Goal: Information Seeking & Learning: Learn about a topic

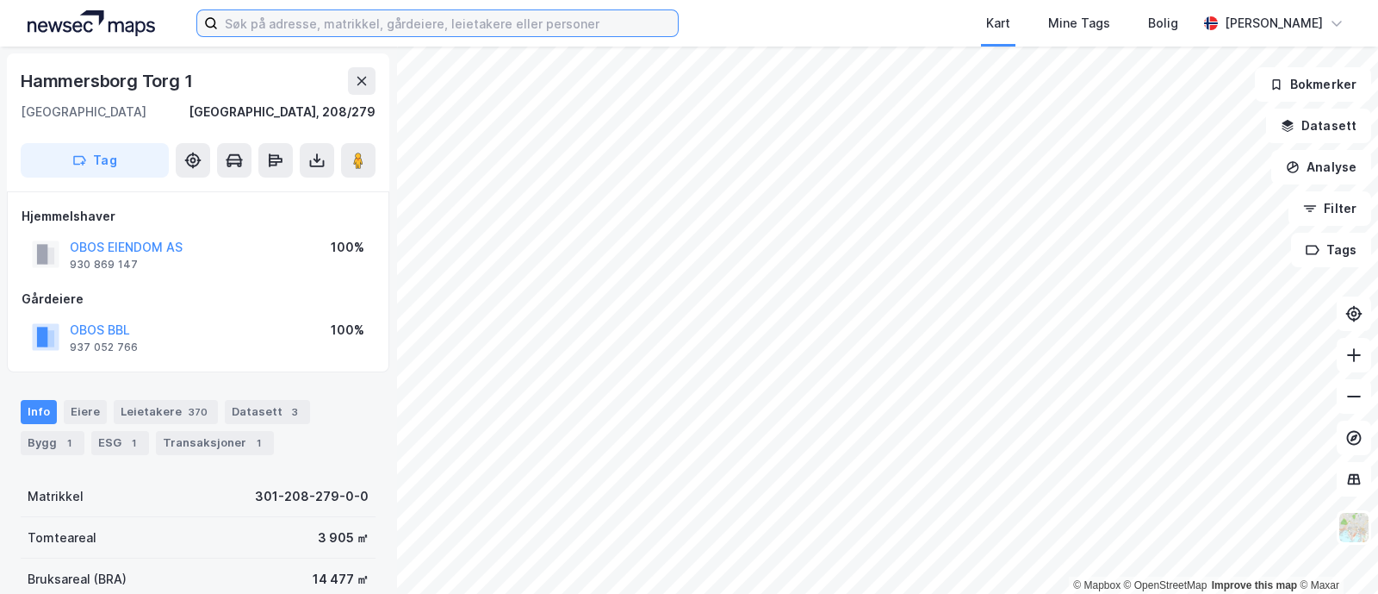
click at [283, 19] on input at bounding box center [448, 23] width 460 height 26
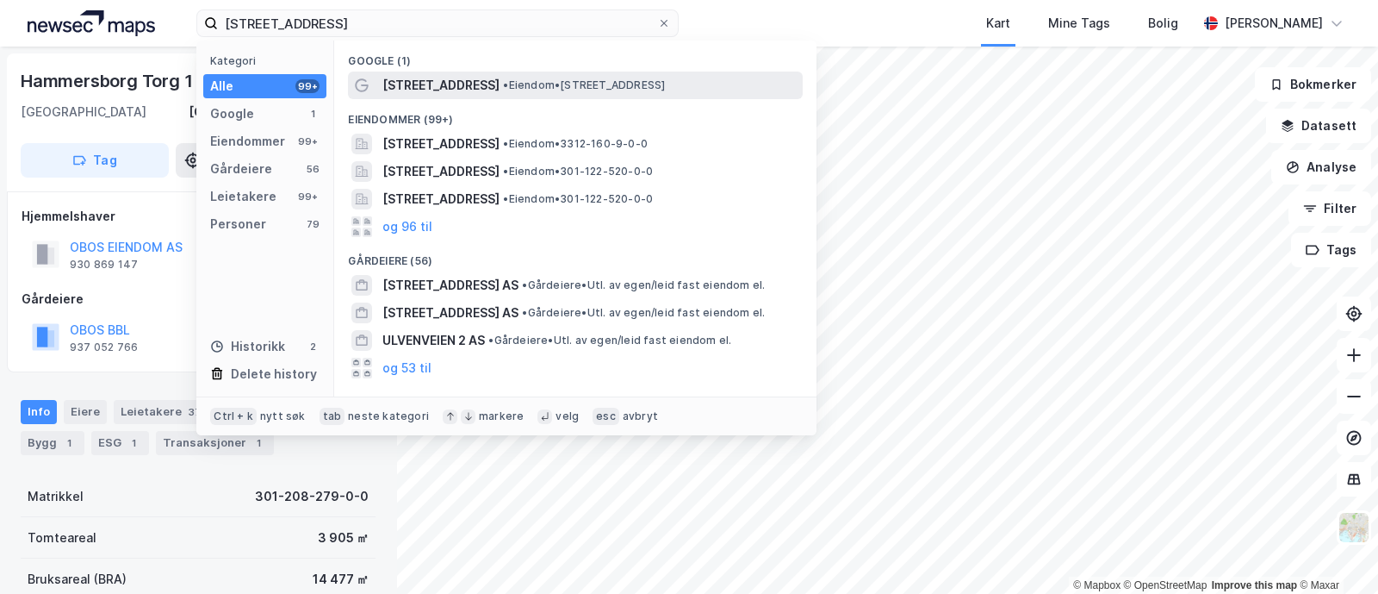
click at [503, 85] on span "• Eiendom • Ulvenveien 96, 0581 Oslo" at bounding box center [584, 85] width 162 height 14
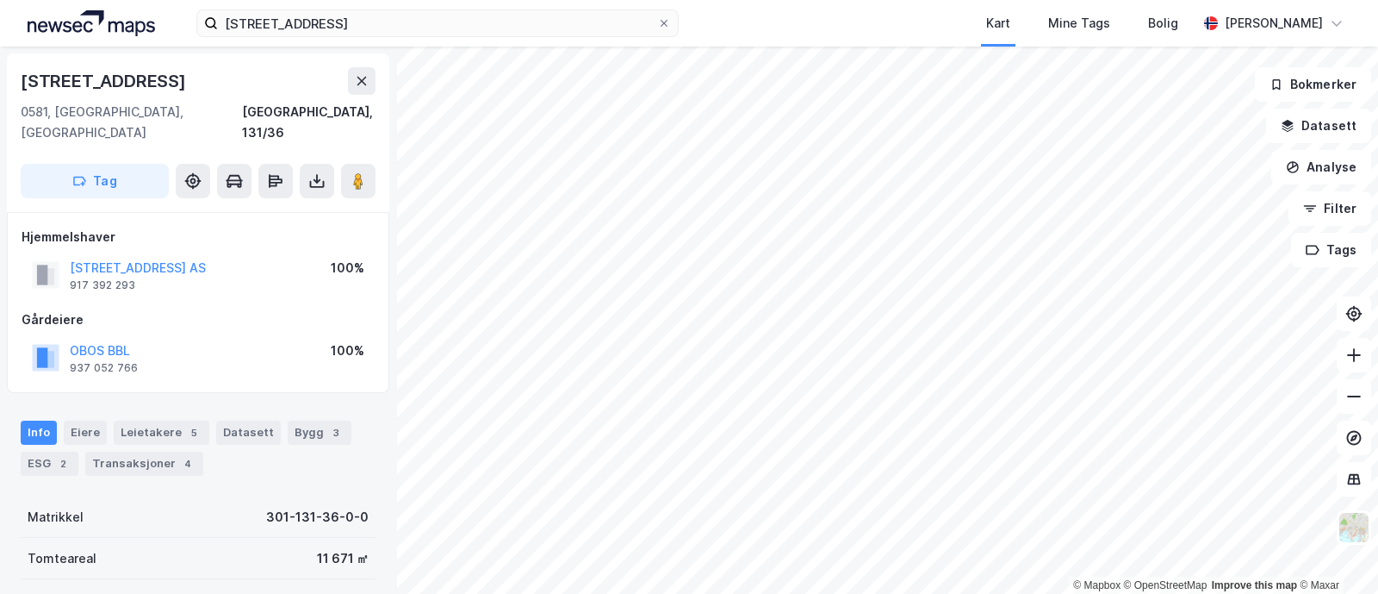
click at [359, 302] on div "© Mapbox © OpenStreetMap Improve this map © Maxar Ulvenveien 102 0581, Oslo, Os…" at bounding box center [689, 320] width 1378 height 547
click at [1347, 402] on icon at bounding box center [1354, 396] width 17 height 17
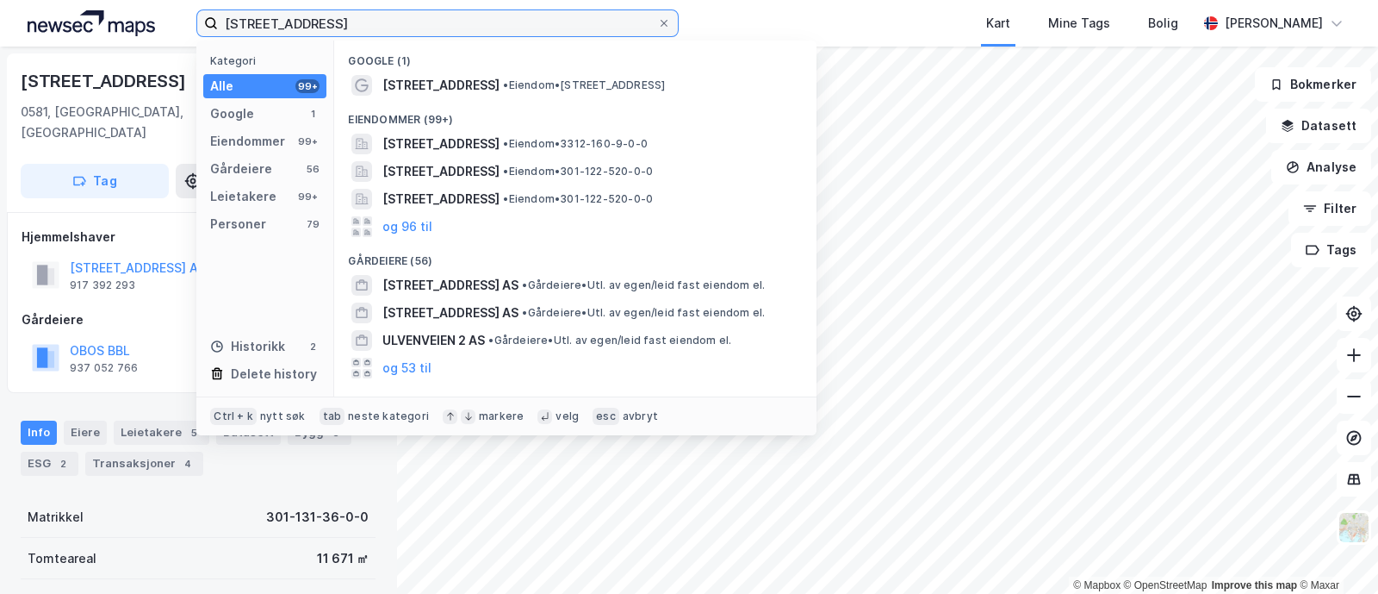
drag, startPoint x: 340, startPoint y: 22, endPoint x: 101, endPoint y: -5, distance: 241.1
click at [101, 0] on html "ulvenveien 96 Kategori Alle 99+ Google 1 Eiendommer 99+ Gårdeiere 56 Leietakere…" at bounding box center [689, 297] width 1378 height 594
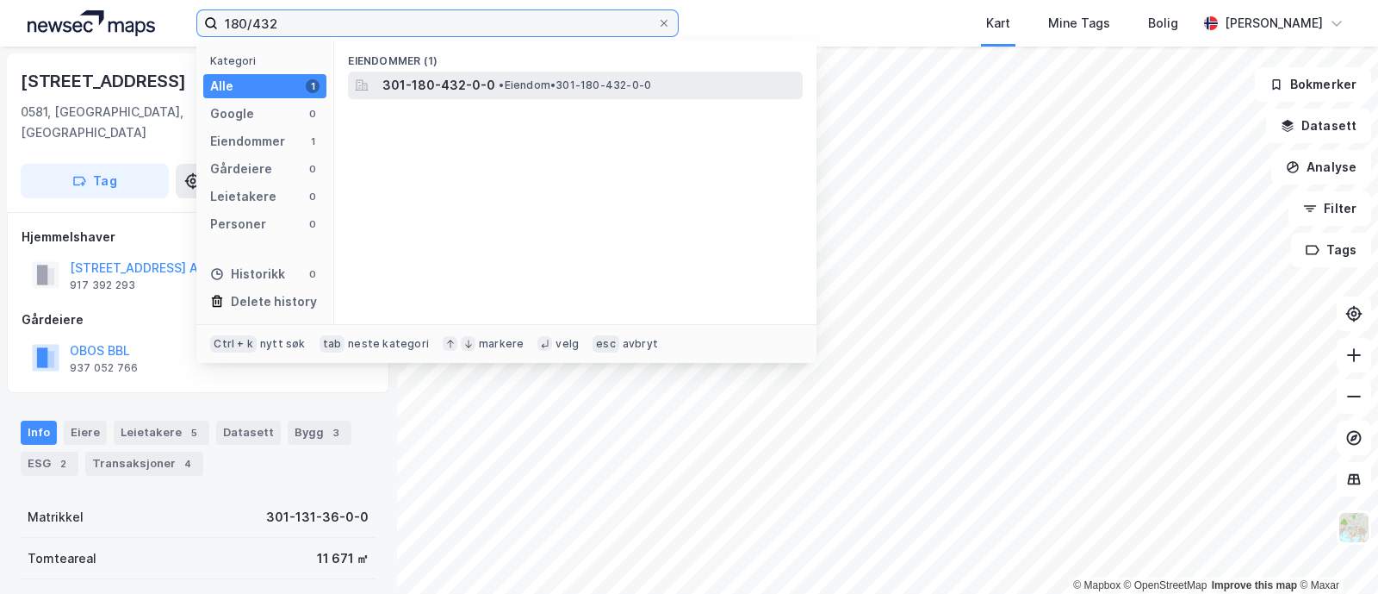
type input "180/432"
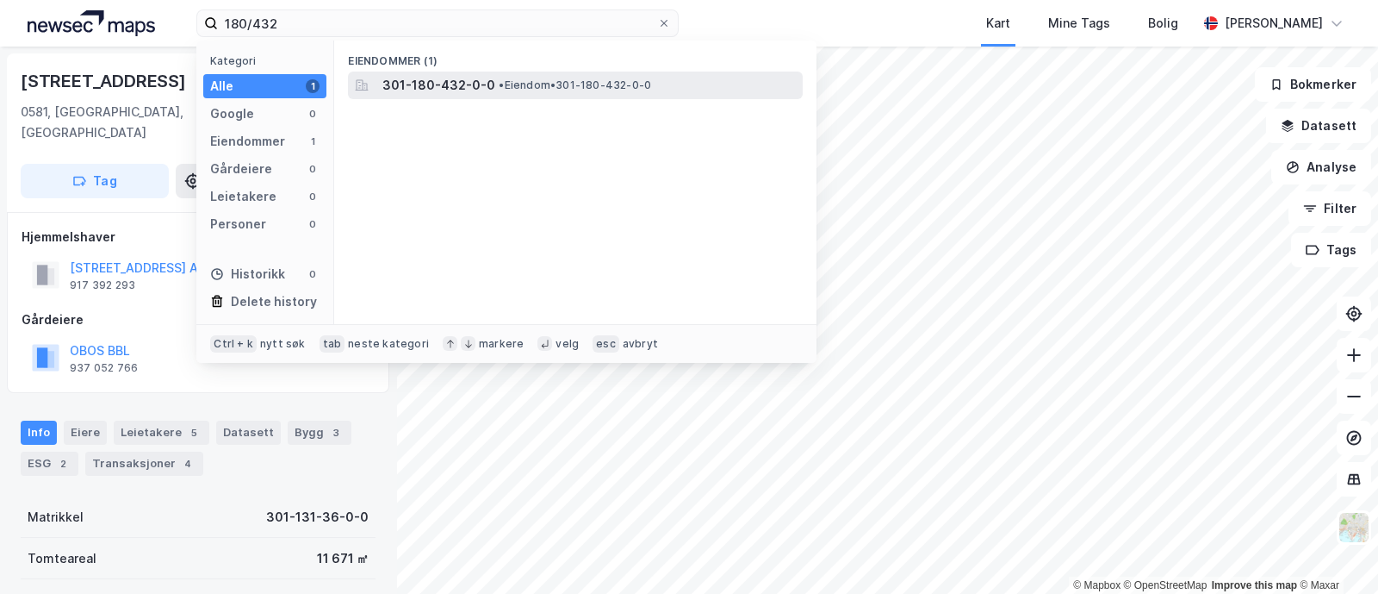
click at [454, 88] on span "301-180-432-0-0" at bounding box center [438, 85] width 113 height 21
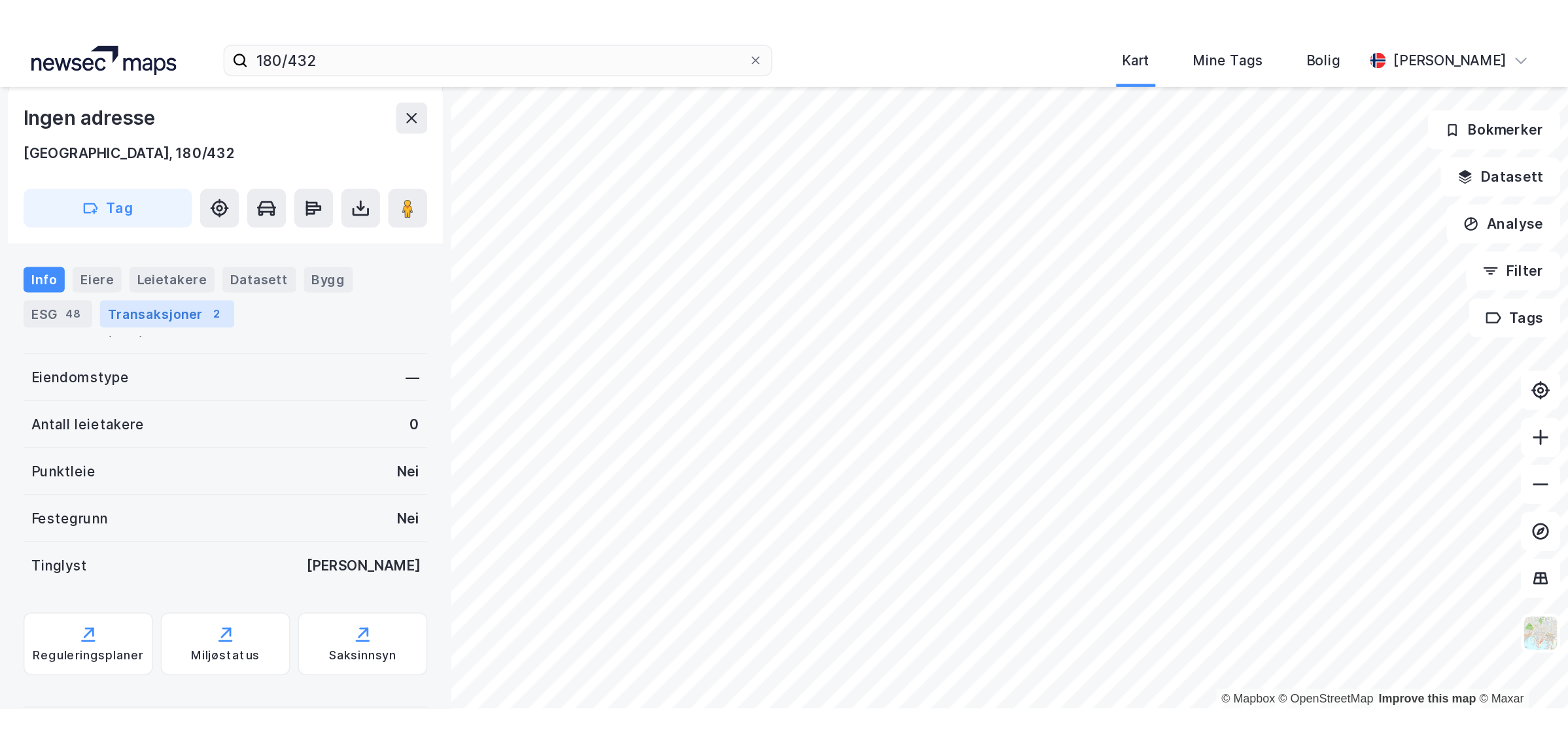
scroll to position [260, 0]
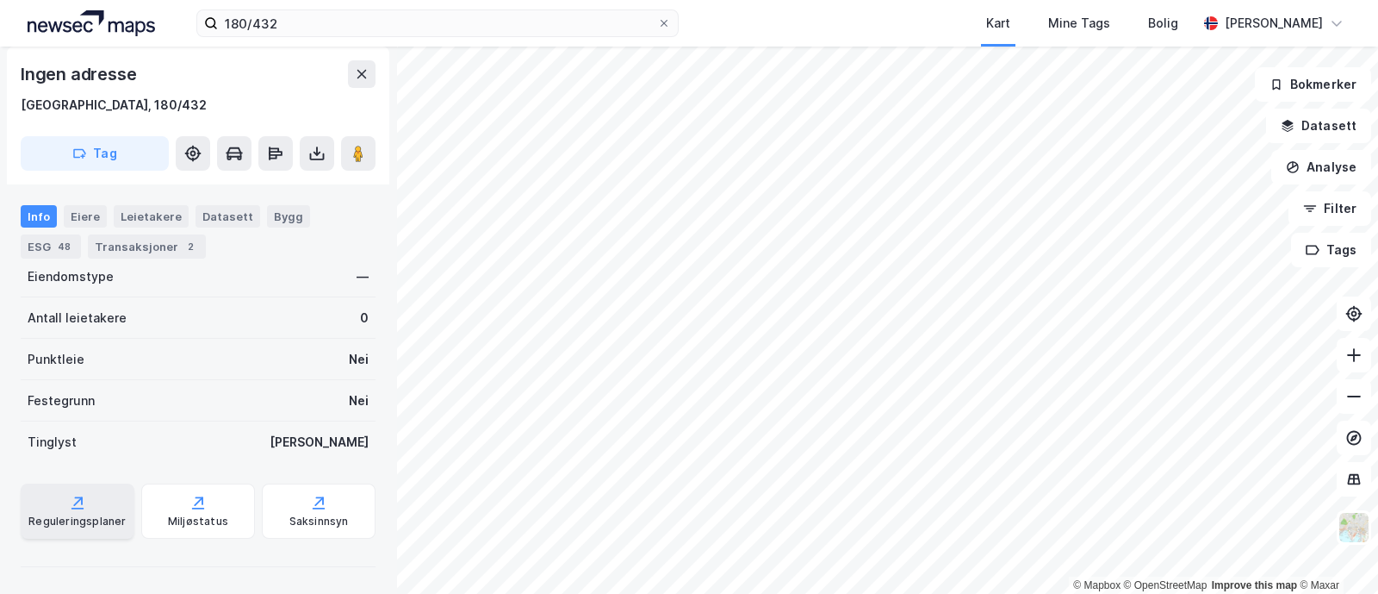
click at [67, 512] on div "Reguleringsplaner" at bounding box center [78, 510] width 114 height 55
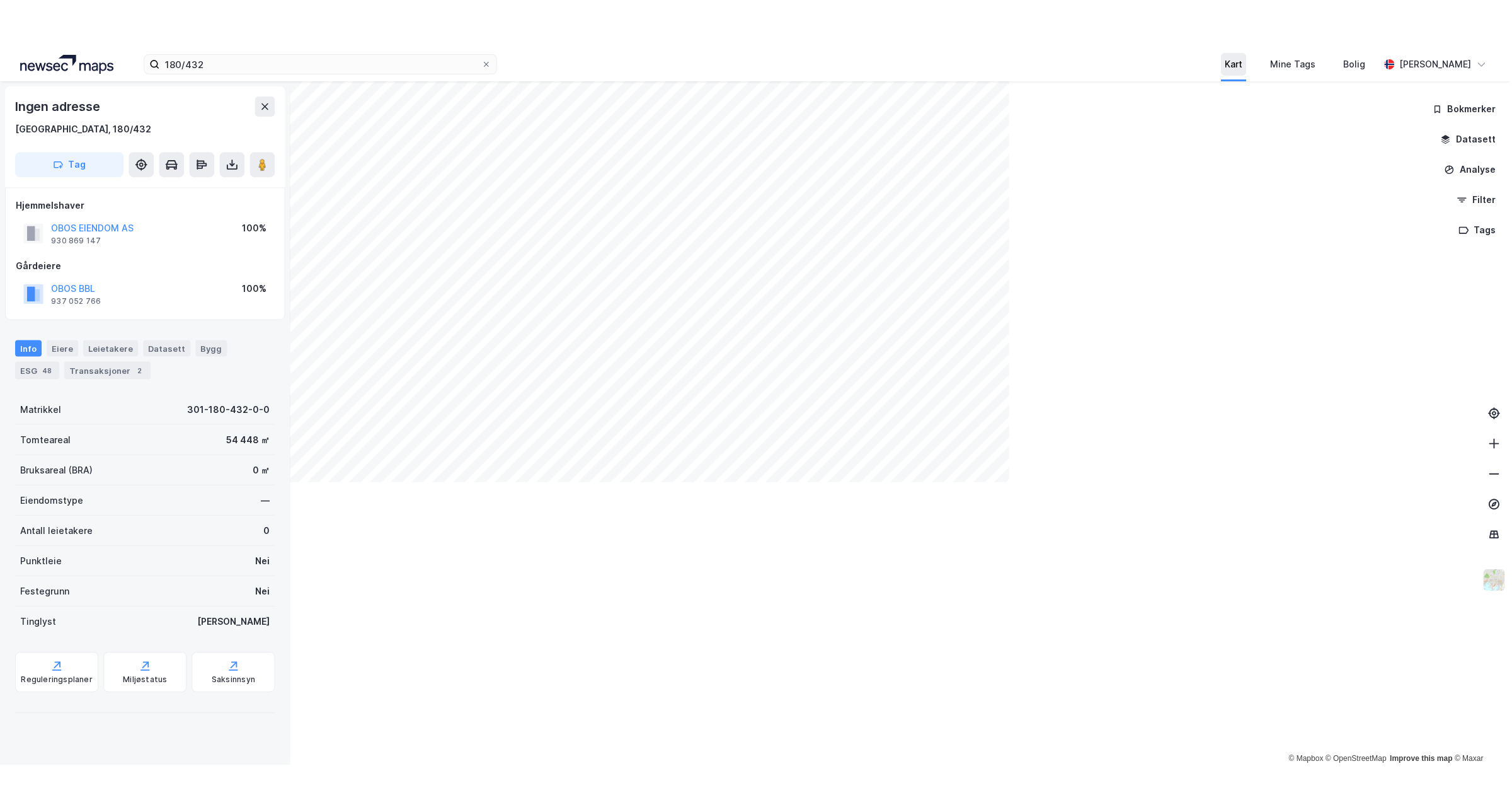
scroll to position [0, 0]
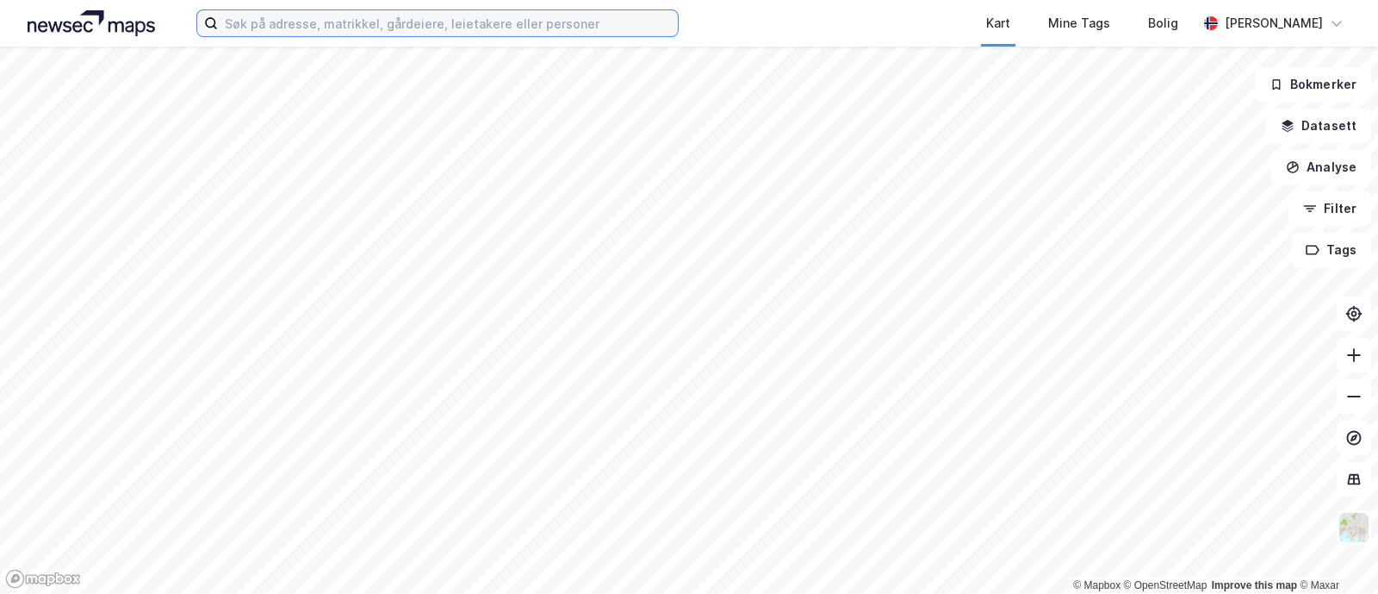
click at [289, 23] on input at bounding box center [448, 23] width 460 height 26
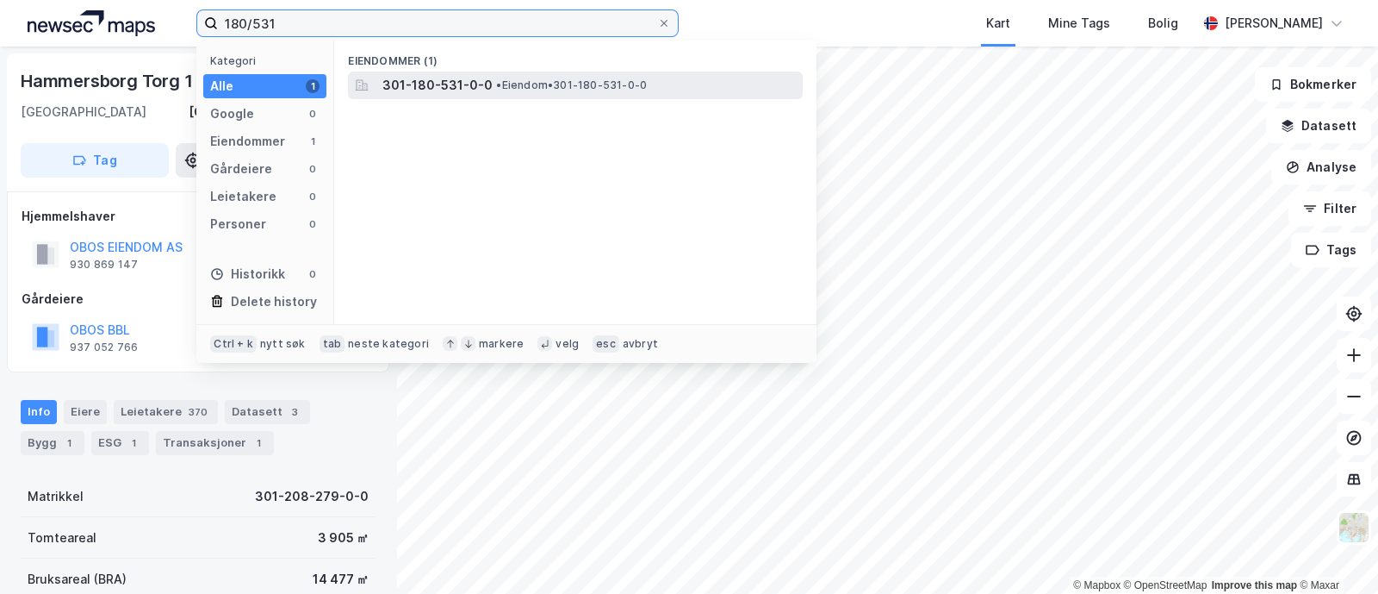
type input "180/531"
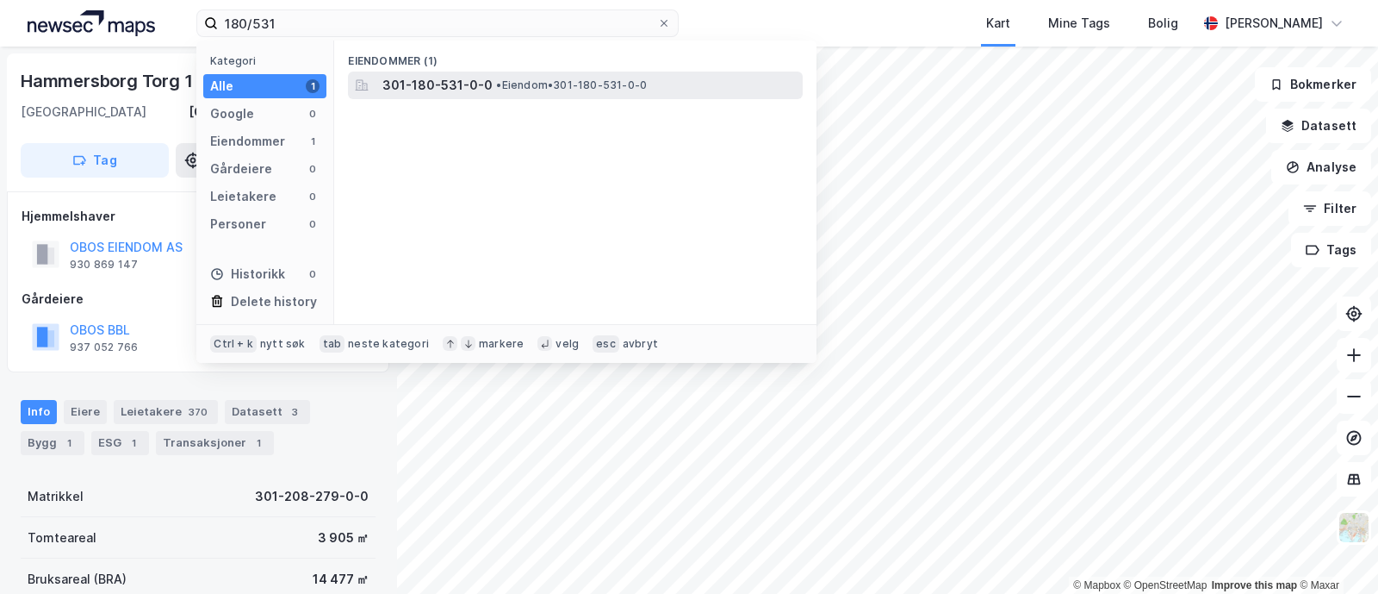
click at [431, 90] on span "301-180-531-0-0" at bounding box center [437, 85] width 110 height 21
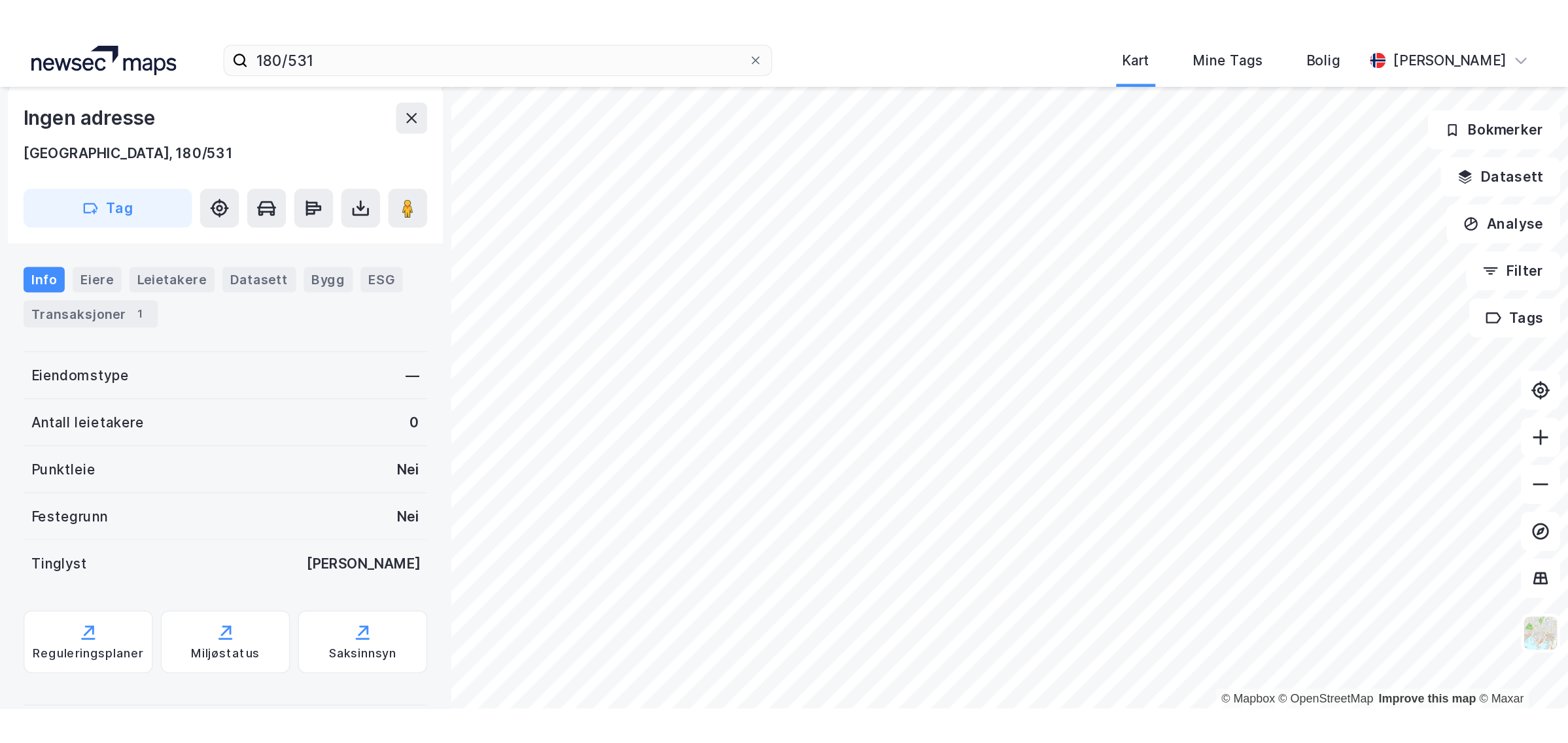
scroll to position [242, 0]
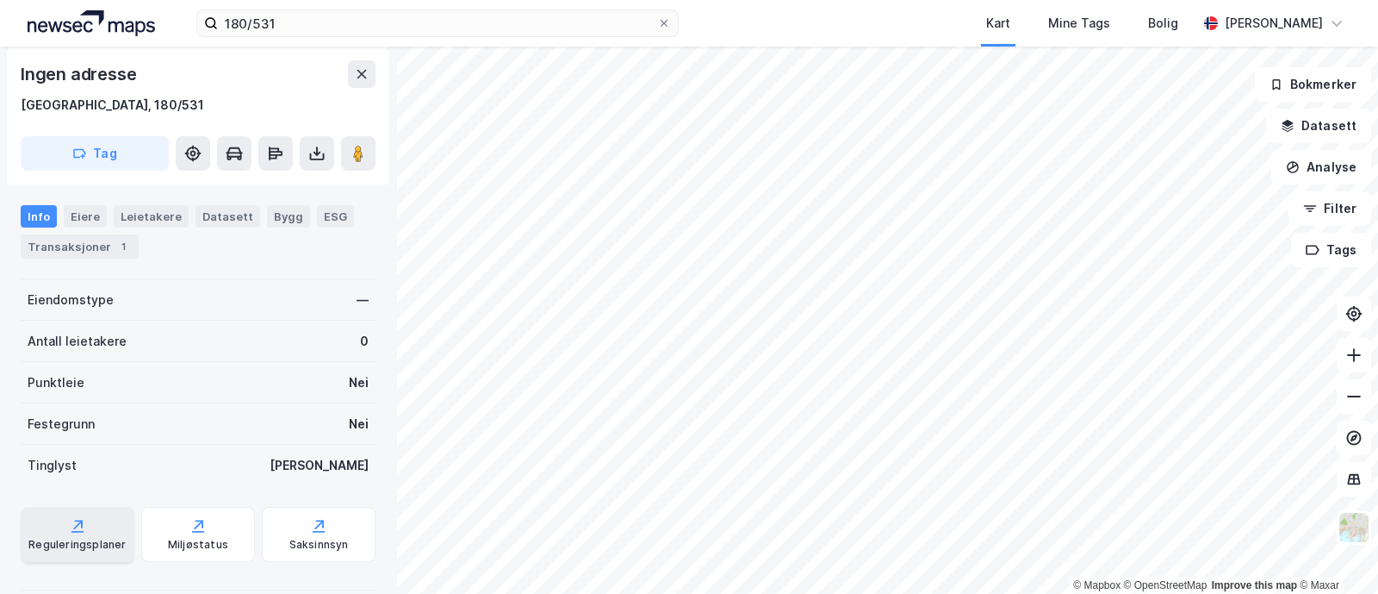
click at [68, 539] on div "Reguleringsplaner" at bounding box center [76, 545] width 97 height 14
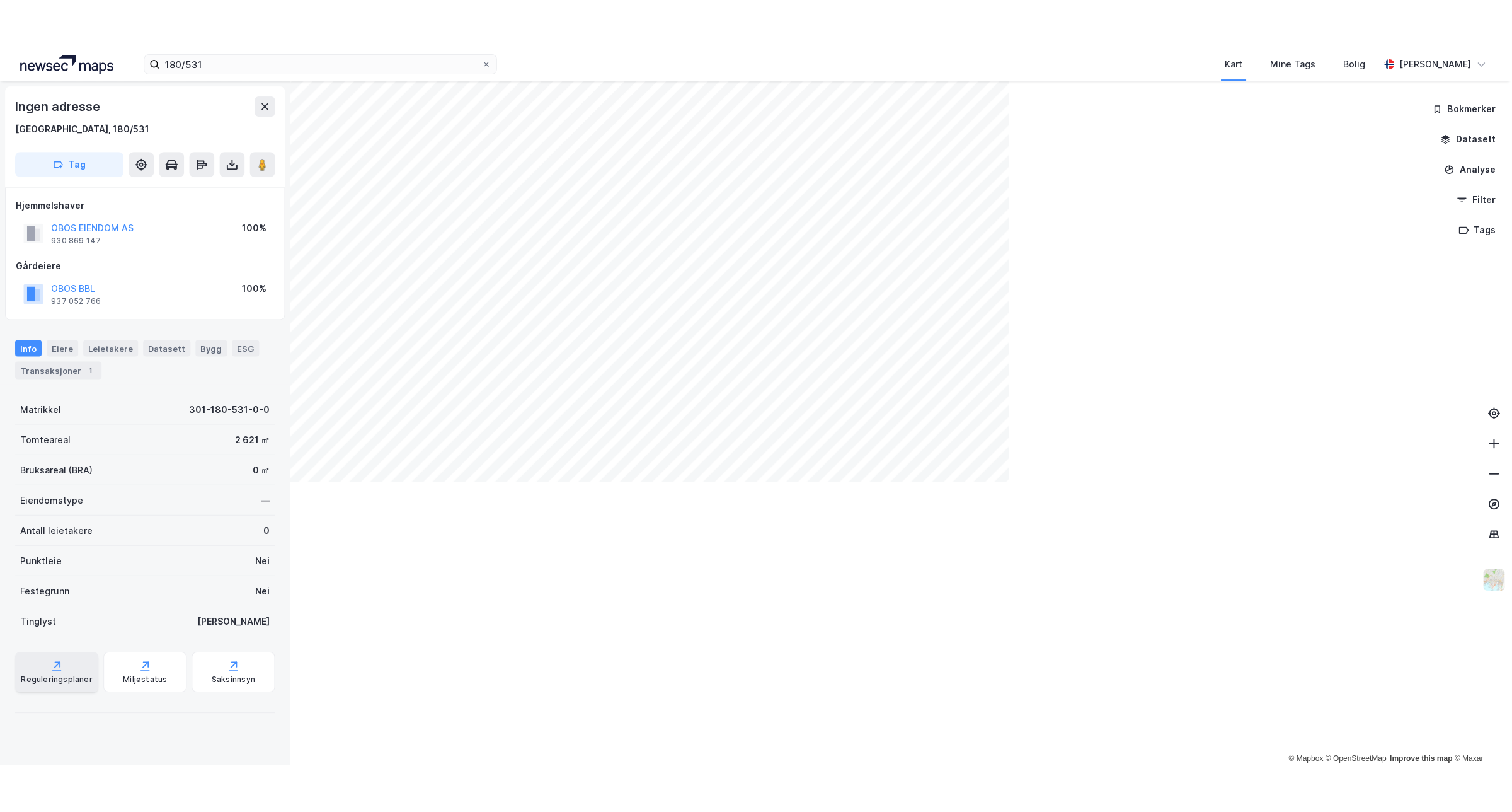
scroll to position [0, 0]
